Goal: Transaction & Acquisition: Purchase product/service

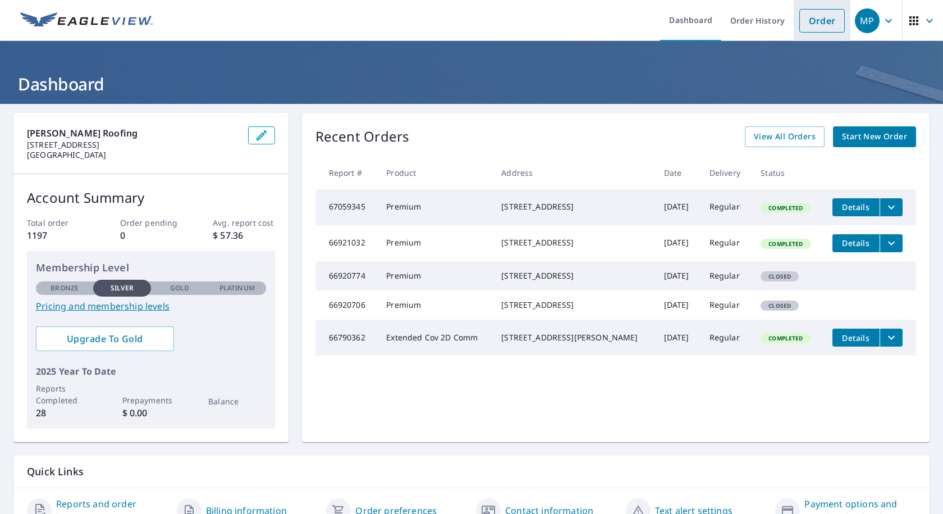
click at [816, 25] on link "Order" at bounding box center [822, 21] width 45 height 24
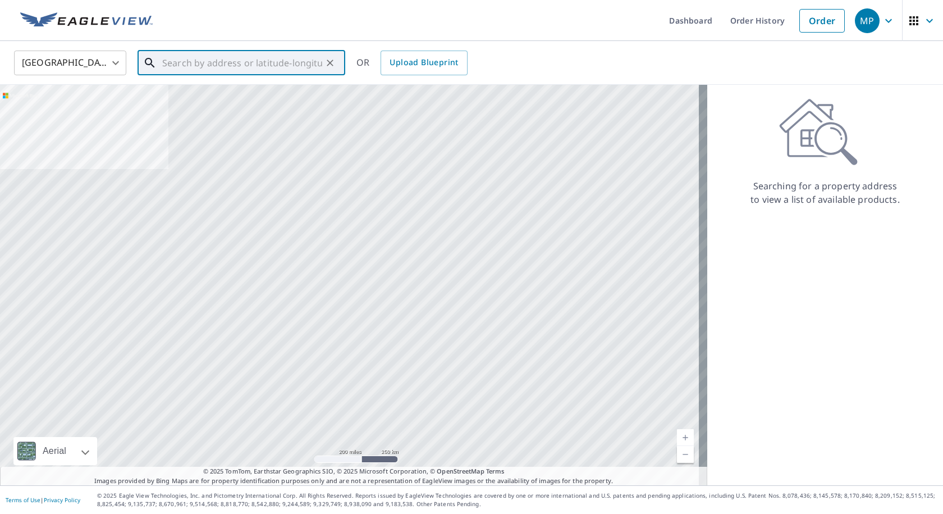
click at [252, 70] on input "text" at bounding box center [242, 62] width 160 height 31
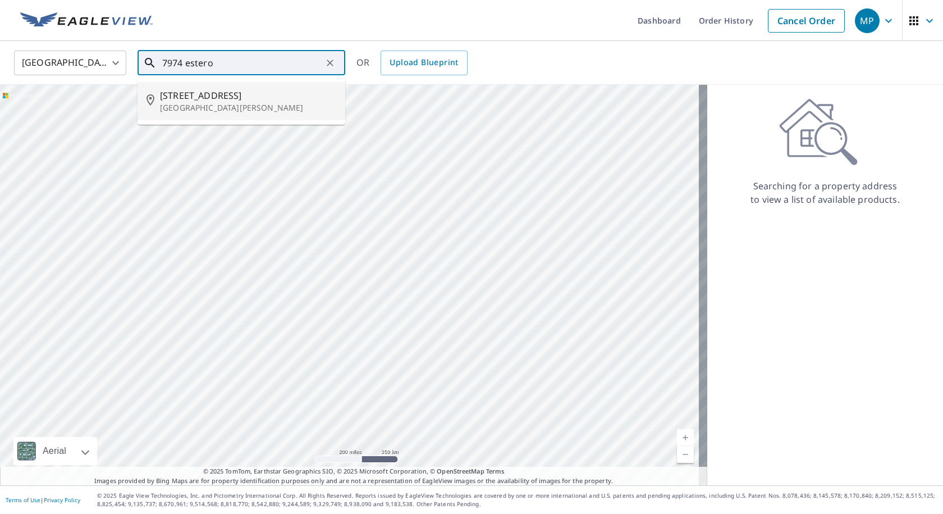
click at [239, 98] on span "[STREET_ADDRESS]" at bounding box center [248, 95] width 176 height 13
type input "[STREET_ADDRESS][PERSON_NAME]"
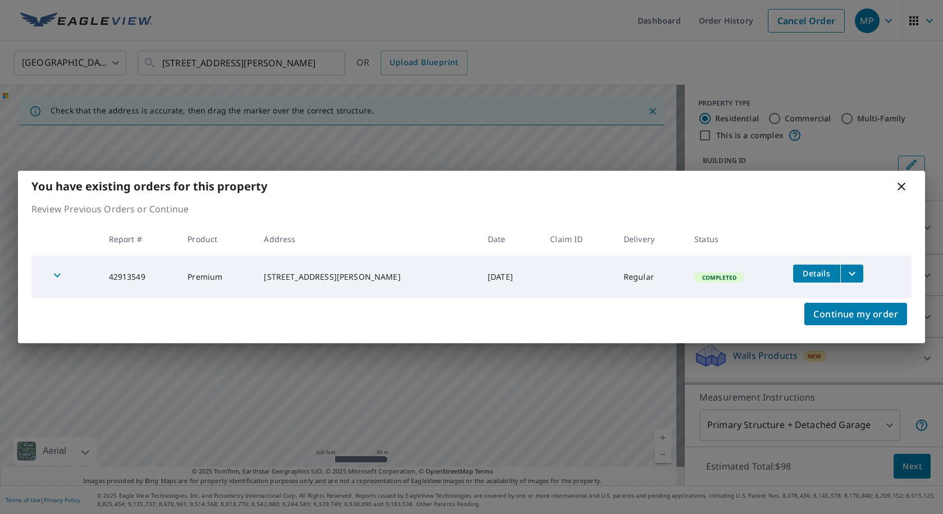
click at [903, 184] on icon at bounding box center [901, 186] width 13 height 13
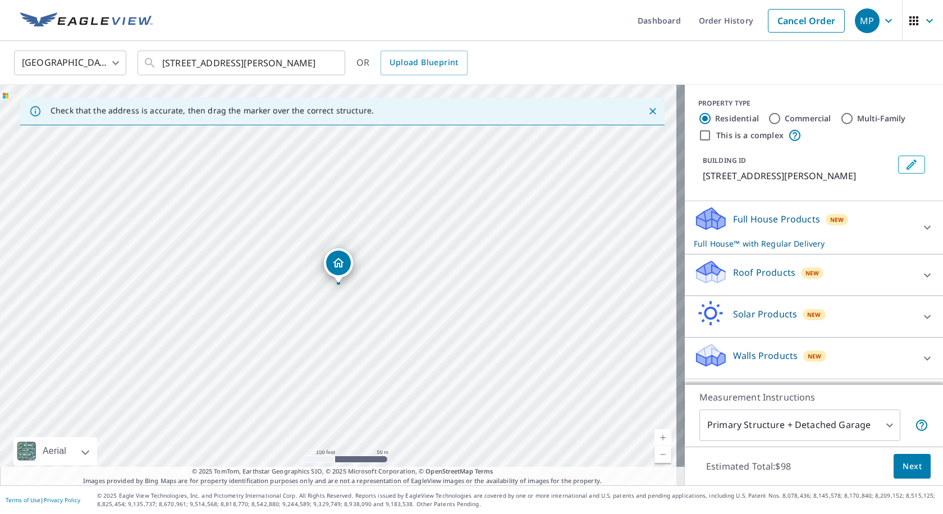
click at [722, 287] on div "Roof Products New" at bounding box center [804, 275] width 220 height 32
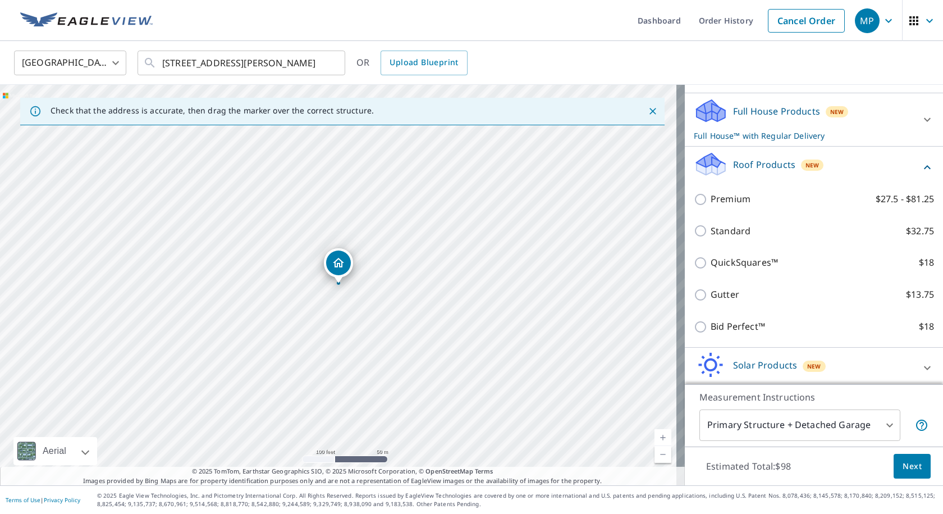
scroll to position [112, 0]
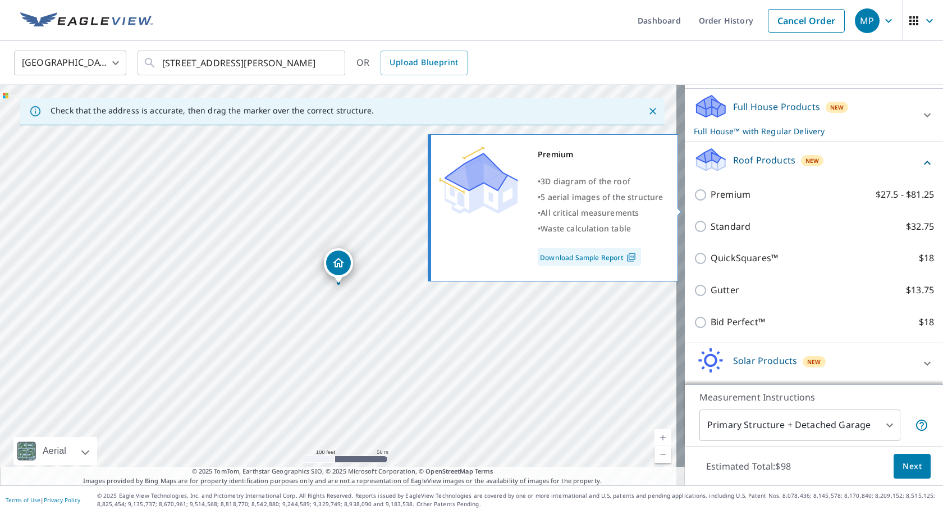
click at [711, 202] on p "Premium" at bounding box center [731, 195] width 40 height 14
click at [709, 202] on input "Premium $27.5 - $81.25" at bounding box center [702, 194] width 17 height 13
checkbox input "true"
checkbox input "false"
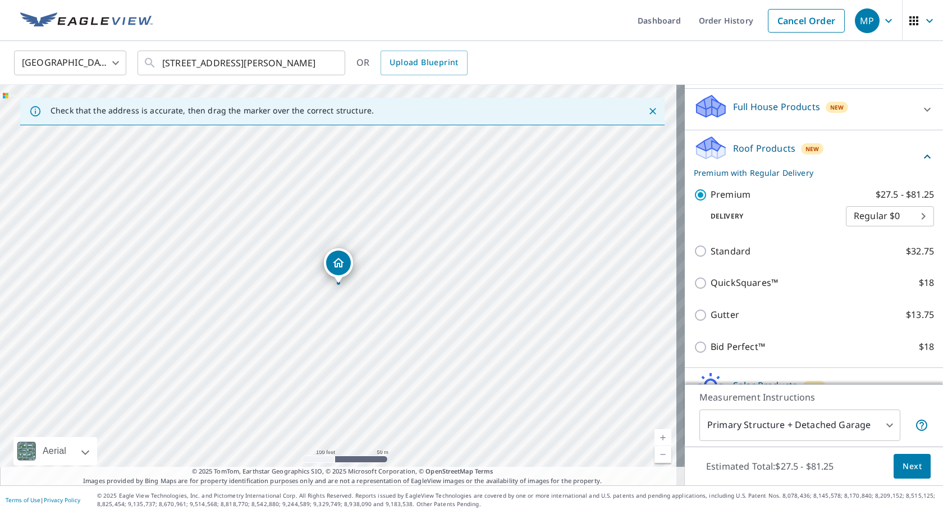
click at [913, 462] on span "Next" at bounding box center [912, 466] width 19 height 14
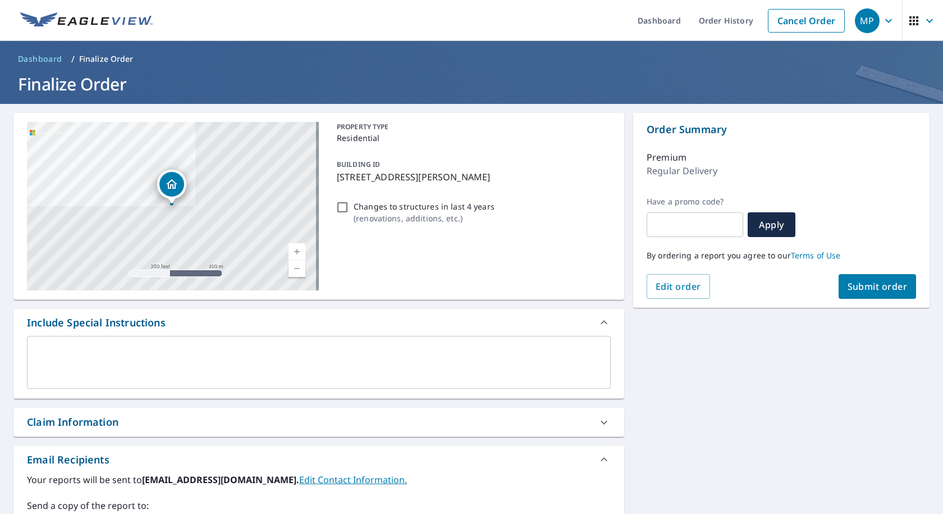
scroll to position [193, 0]
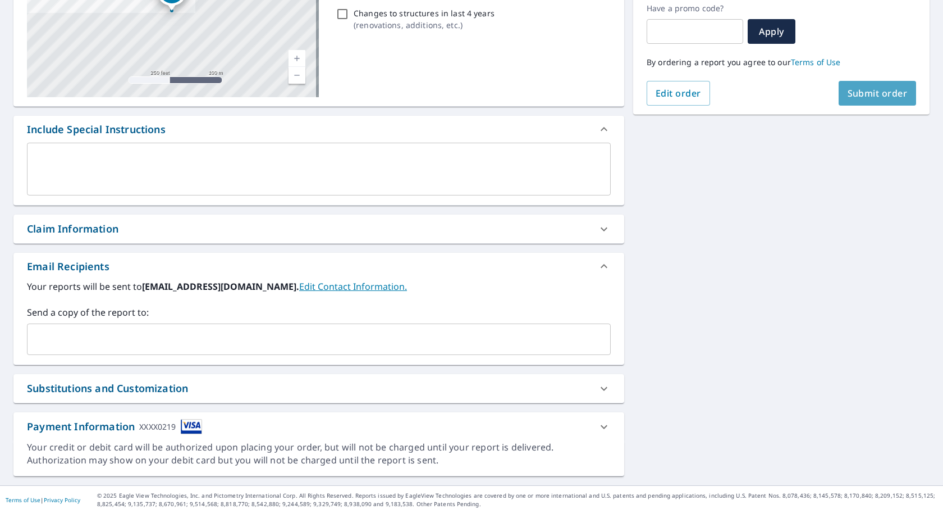
click at [861, 98] on span "Submit order" at bounding box center [878, 93] width 60 height 12
checkbox input "true"
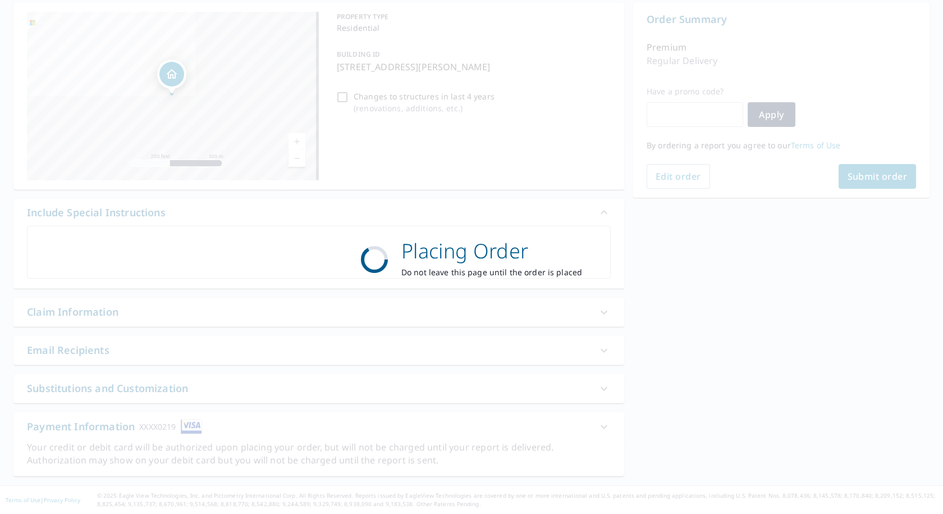
scroll to position [110, 0]
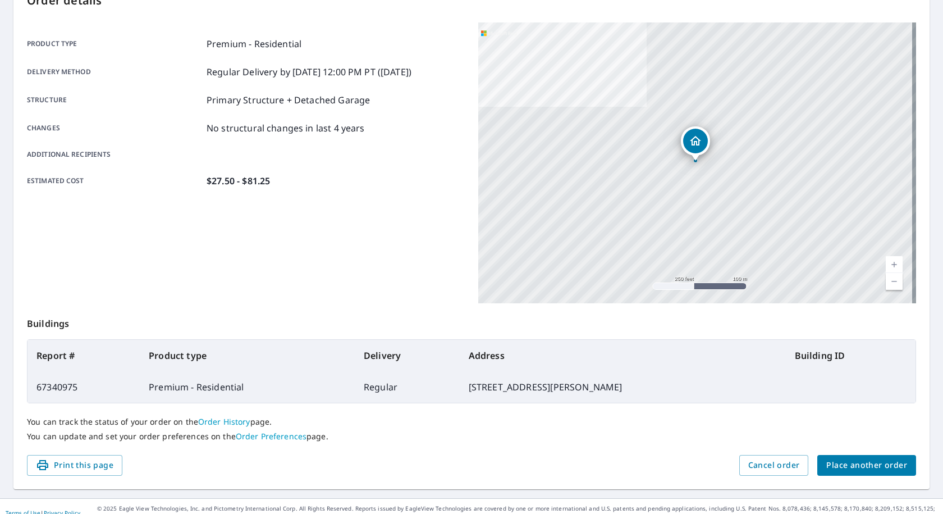
scroll to position [147, 0]
